Goal: Navigation & Orientation: Find specific page/section

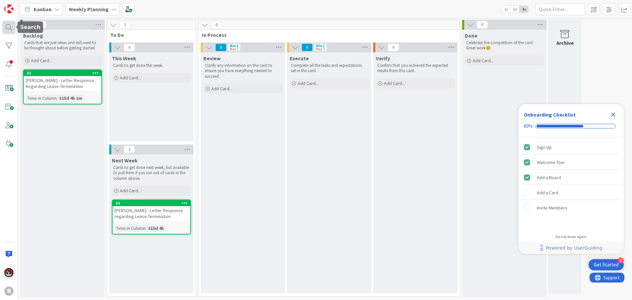
click at [5, 28] on div at bounding box center [8, 27] width 13 height 13
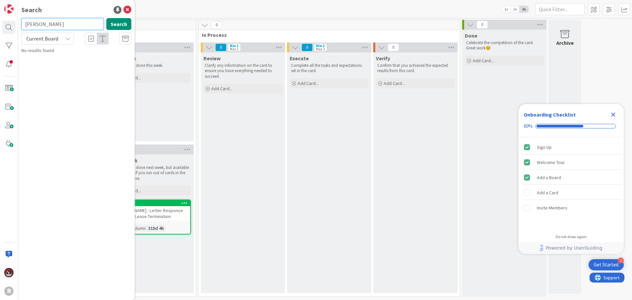
click at [63, 26] on input "[PERSON_NAME]" at bounding box center [62, 24] width 82 height 12
click at [67, 28] on input "barnrs" at bounding box center [62, 24] width 82 height 12
type input "barnts"
click at [33, 39] on span "Current Board" at bounding box center [42, 38] width 32 height 7
click at [40, 63] on span "All Boards" at bounding box center [59, 66] width 68 height 10
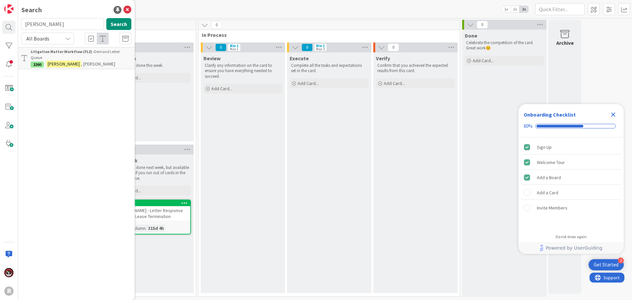
click at [91, 61] on p "BARNTS , Heather" at bounding box center [81, 64] width 101 height 7
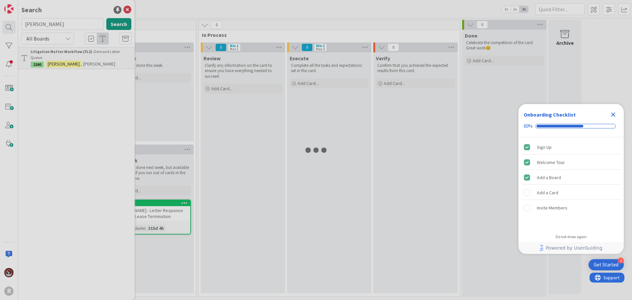
click at [91, 55] on div at bounding box center [316, 150] width 632 height 300
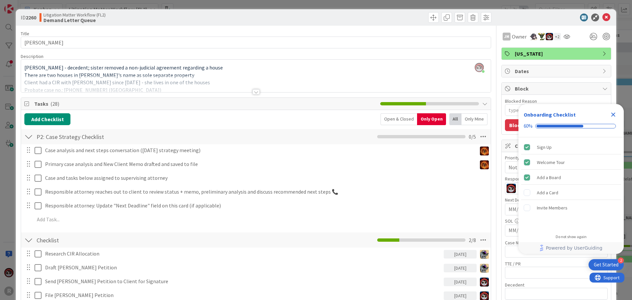
type textarea "x"
